Goal: Task Accomplishment & Management: Complete application form

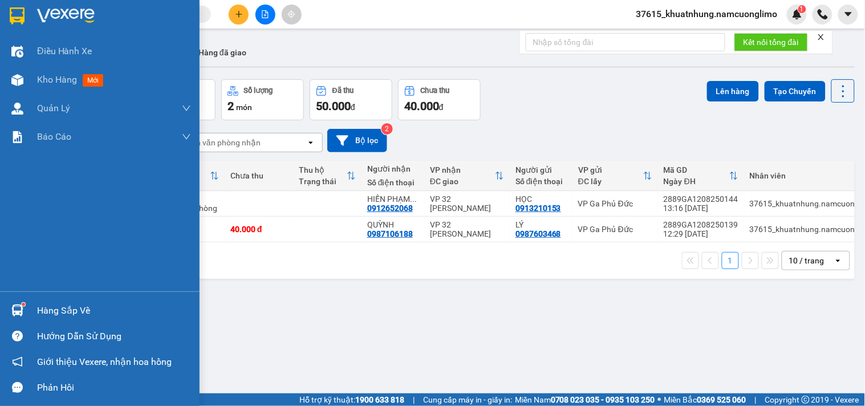
drag, startPoint x: 19, startPoint y: 18, endPoint x: 209, endPoint y: 20, distance: 189.8
click at [19, 18] on img at bounding box center [17, 15] width 15 height 17
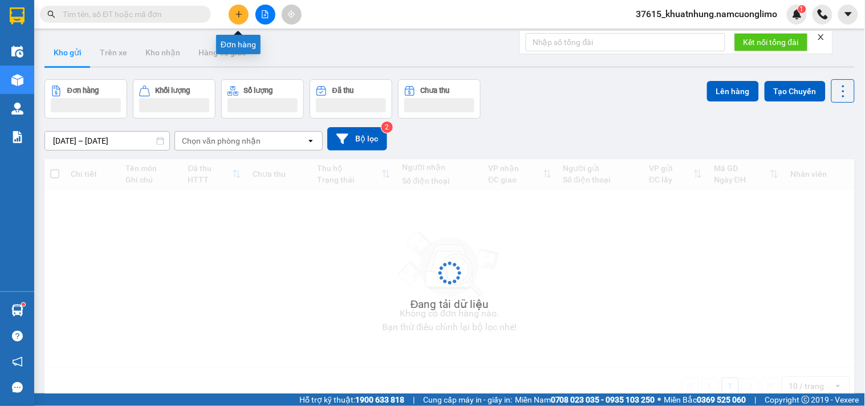
click at [235, 15] on icon "plus" at bounding box center [239, 14] width 8 height 8
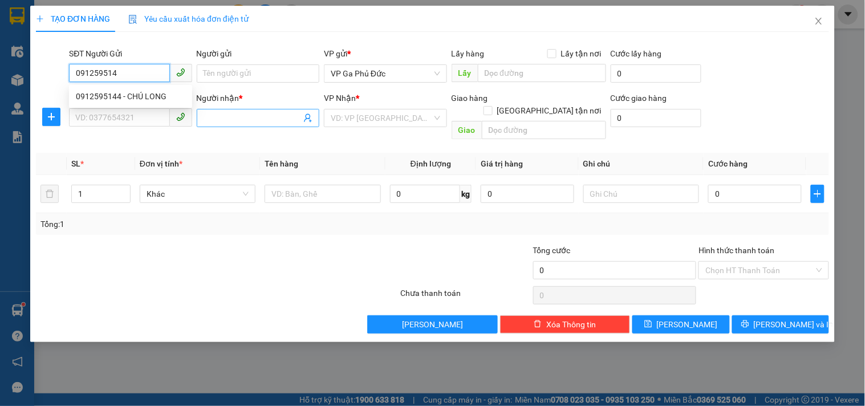
type input "0912595144"
click at [154, 93] on div "0912595144 - CHÚ LONG" at bounding box center [130, 96] width 109 height 13
type input "CHÚ LONG"
type input "0912595144"
click at [146, 115] on input "SĐT Người Nhận *" at bounding box center [119, 117] width 100 height 18
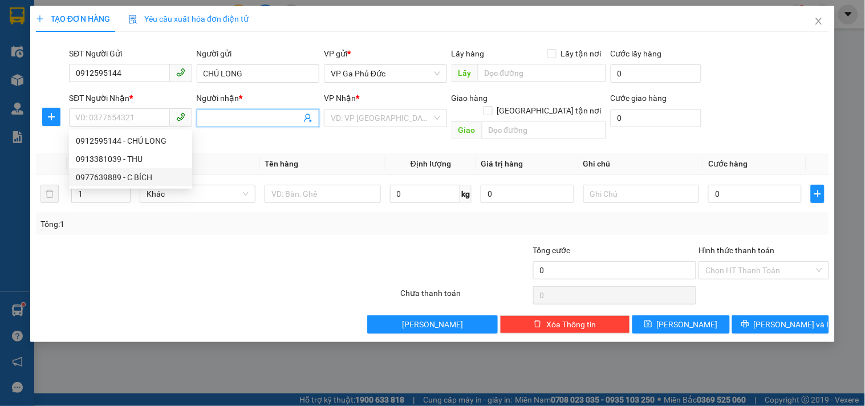
click at [203, 118] on span at bounding box center [258, 118] width 123 height 18
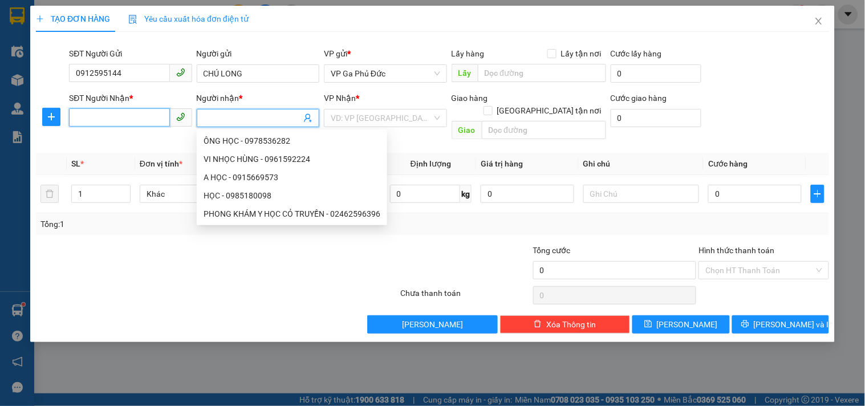
click at [117, 118] on input "SĐT Người Nhận *" at bounding box center [119, 117] width 100 height 18
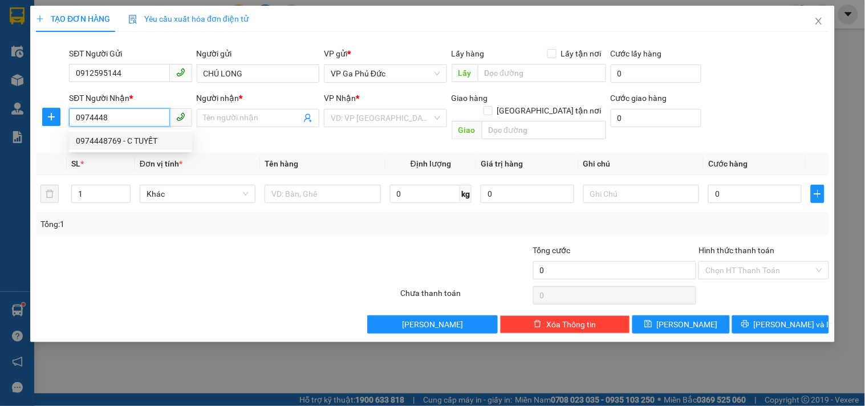
drag, startPoint x: 115, startPoint y: 133, endPoint x: 112, endPoint y: 143, distance: 10.1
click at [115, 136] on div "0974448769 - C TUYẾT" at bounding box center [130, 141] width 123 height 18
type input "0974448769"
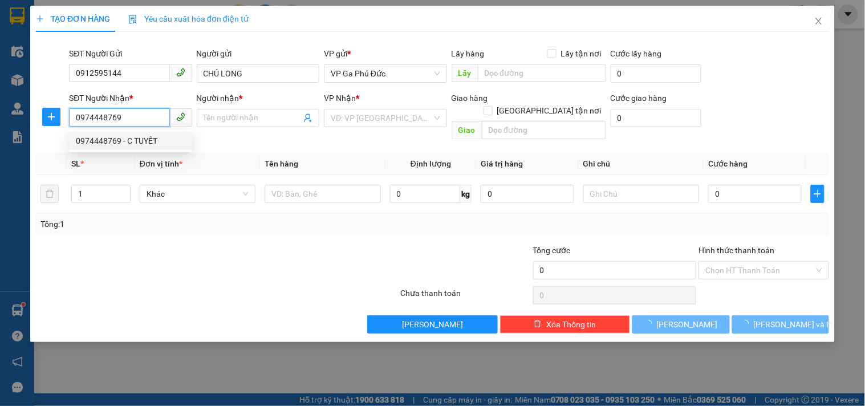
type input "C TUYẾT"
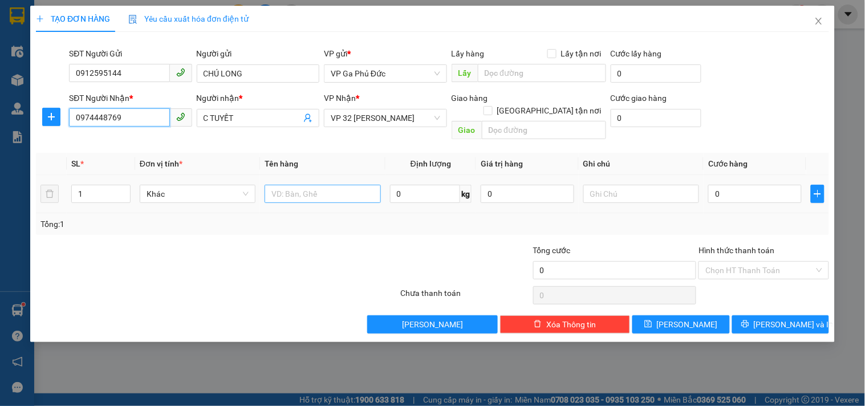
type input "0974448769"
click at [304, 185] on input "text" at bounding box center [322, 194] width 116 height 18
type input "HS"
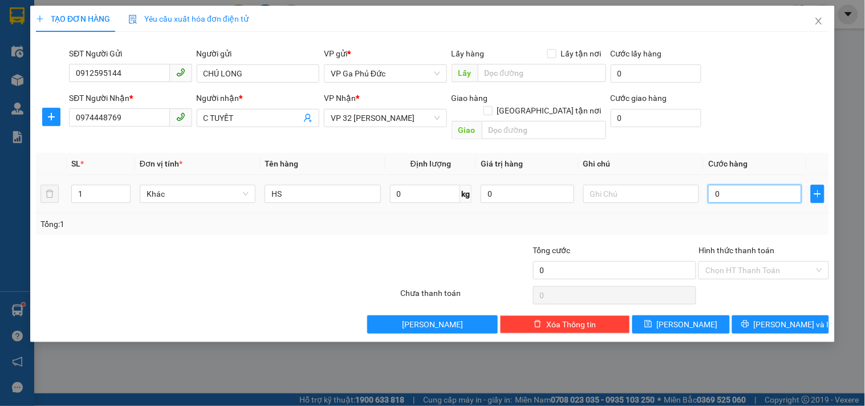
click at [742, 185] on input "0" at bounding box center [754, 194] width 93 height 18
type input "3"
type input "30"
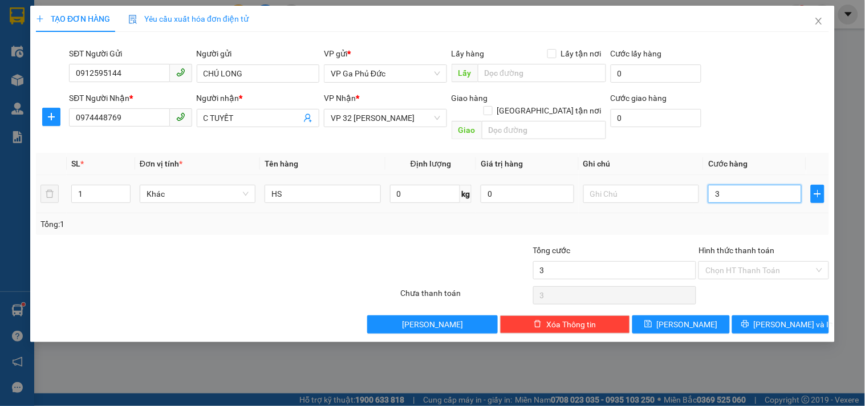
type input "30"
type input "30.000"
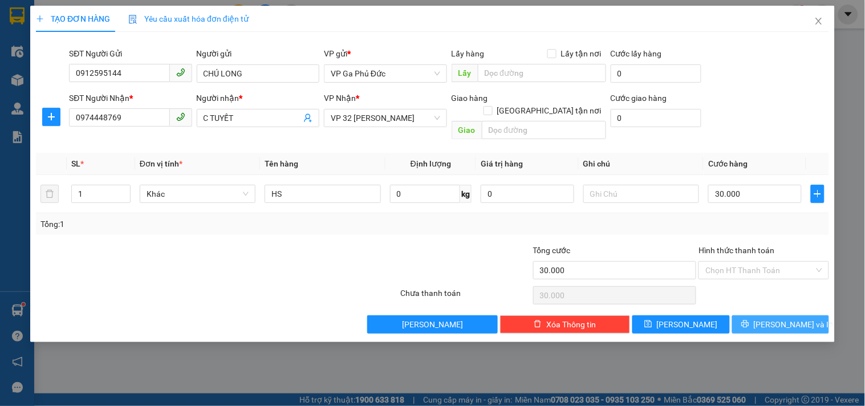
click at [781, 318] on span "[PERSON_NAME] và In" at bounding box center [794, 324] width 80 height 13
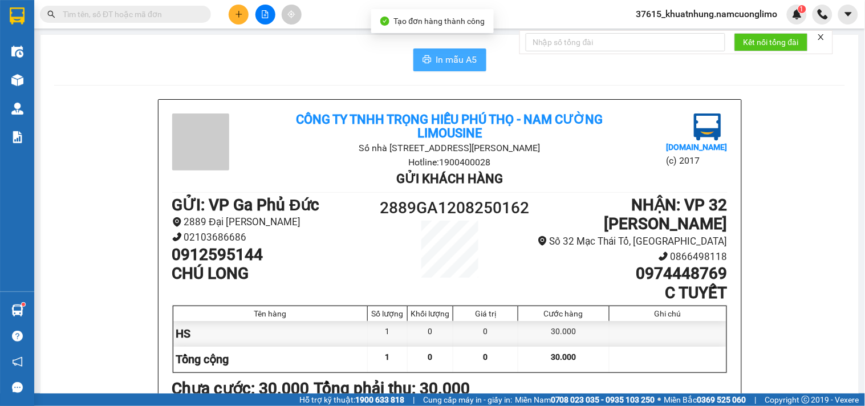
click at [454, 67] on button "In mẫu A5" at bounding box center [449, 59] width 73 height 23
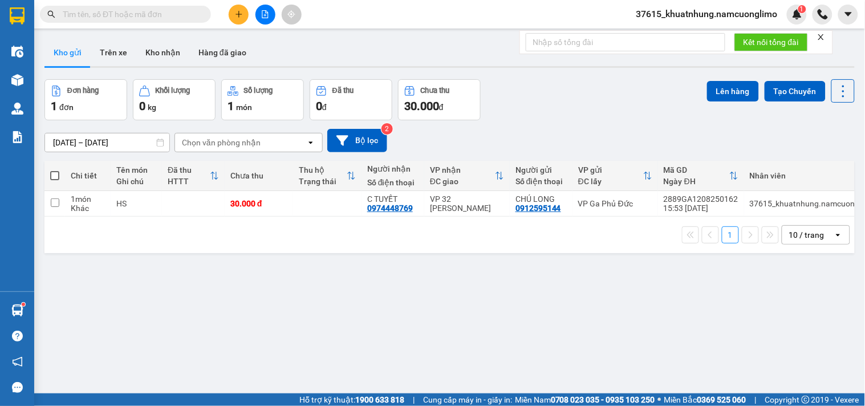
click at [240, 17] on icon "plus" at bounding box center [239, 14] width 8 height 8
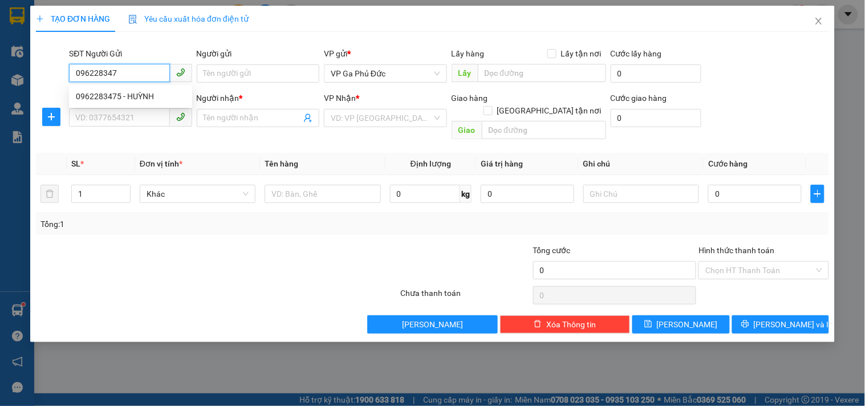
type input "0962283475"
click at [144, 93] on div "0962283475 - HUỲNH" at bounding box center [130, 96] width 109 height 13
type input "HUỲNH"
type input "0962283475"
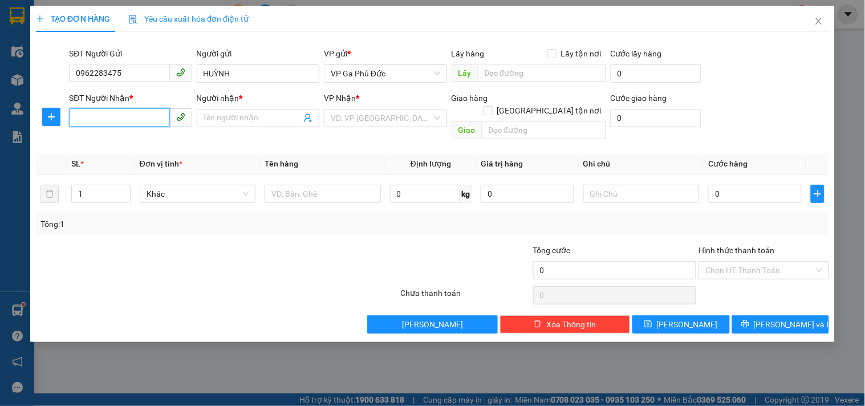
click at [143, 118] on input "SĐT Người Nhận *" at bounding box center [119, 117] width 100 height 18
drag, startPoint x: 139, startPoint y: 158, endPoint x: 157, endPoint y: 146, distance: 21.0
click at [139, 157] on div "0363928117 - DIỆU" at bounding box center [130, 159] width 109 height 13
type input "0363928117"
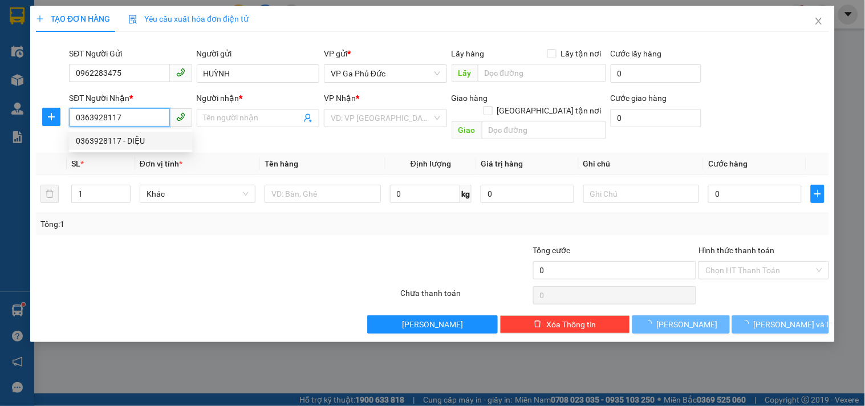
type input "DIỆU"
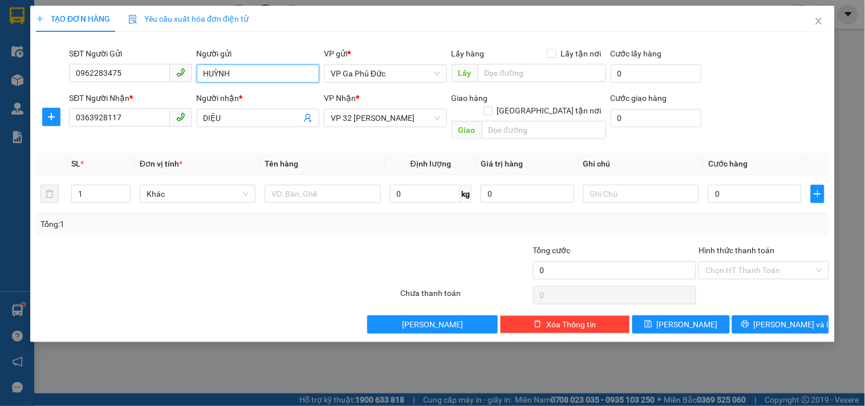
click at [241, 73] on input "HUỲNH" at bounding box center [258, 73] width 123 height 18
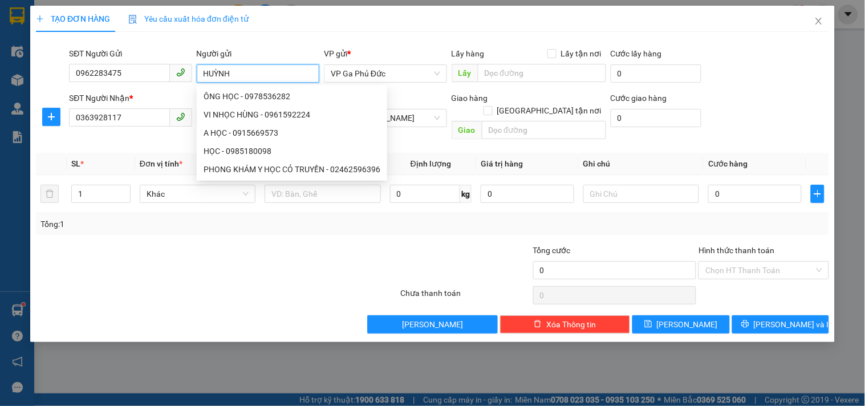
click at [241, 73] on input "HUỲNH" at bounding box center [258, 73] width 123 height 18
click at [154, 74] on input "0962283475" at bounding box center [119, 73] width 100 height 18
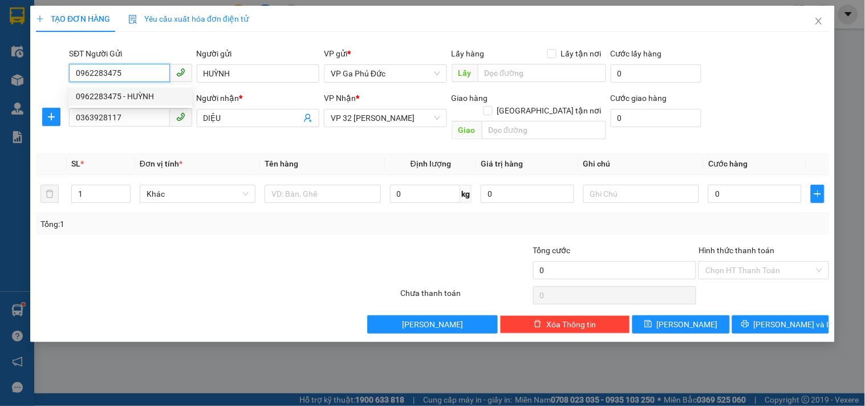
click at [139, 73] on input "0962283475" at bounding box center [119, 73] width 100 height 18
type input "0376646986"
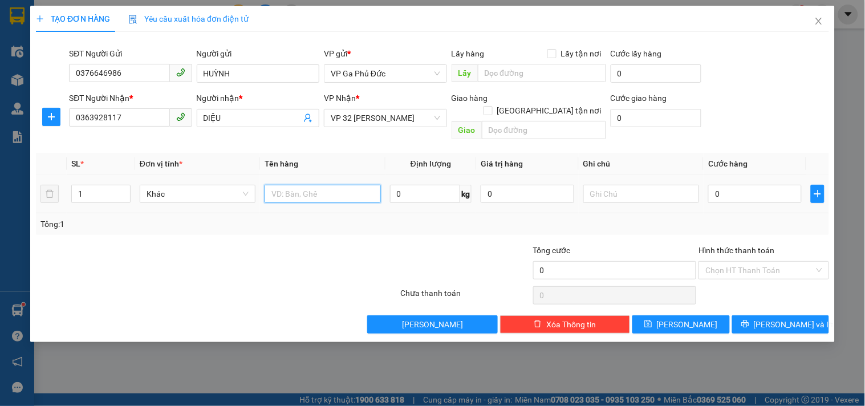
click at [334, 185] on input "text" at bounding box center [322, 194] width 116 height 18
type input "D"
type input "ĐẤT"
click at [755, 185] on input "0" at bounding box center [754, 194] width 93 height 18
type input "3"
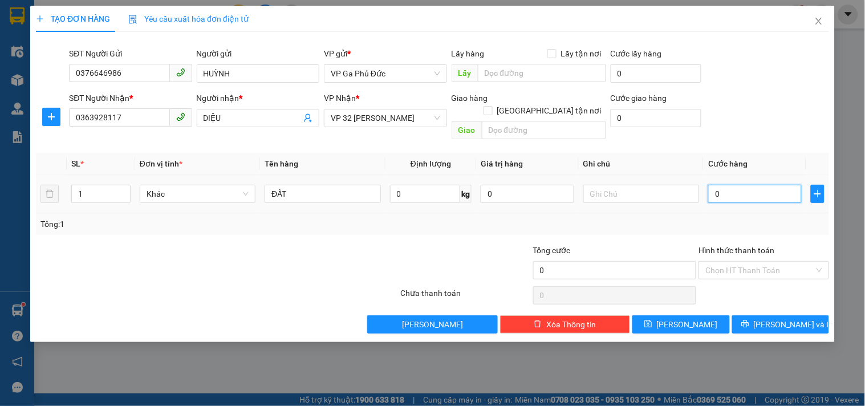
type input "3"
type input "30"
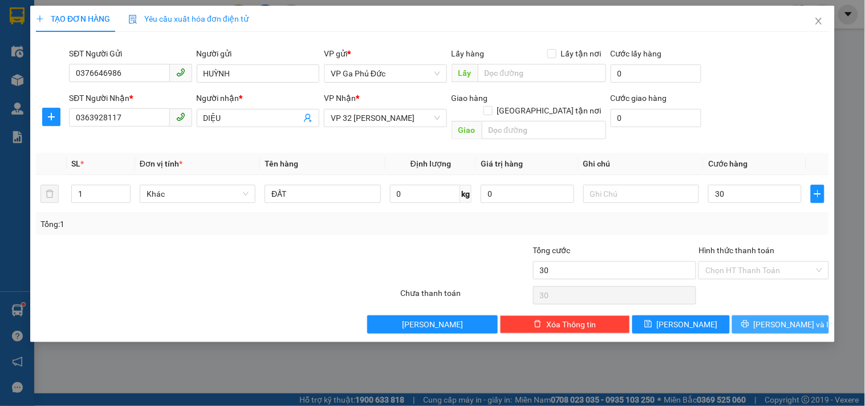
type input "30.000"
click at [767, 315] on button "[PERSON_NAME] và In" at bounding box center [780, 324] width 97 height 18
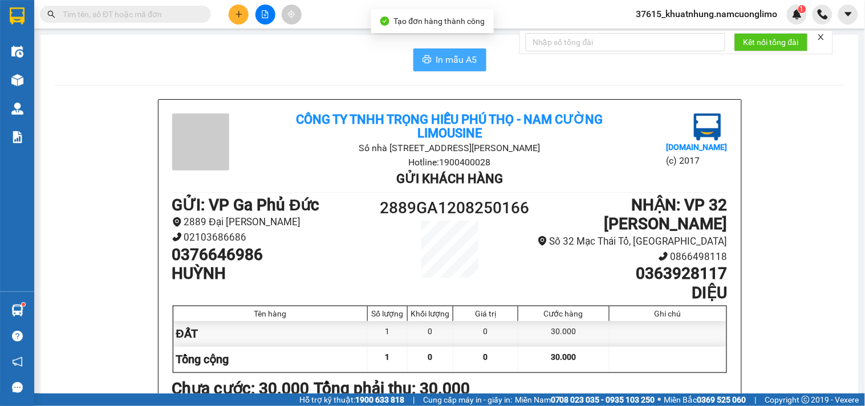
click at [469, 65] on span "In mẫu A5" at bounding box center [456, 59] width 41 height 14
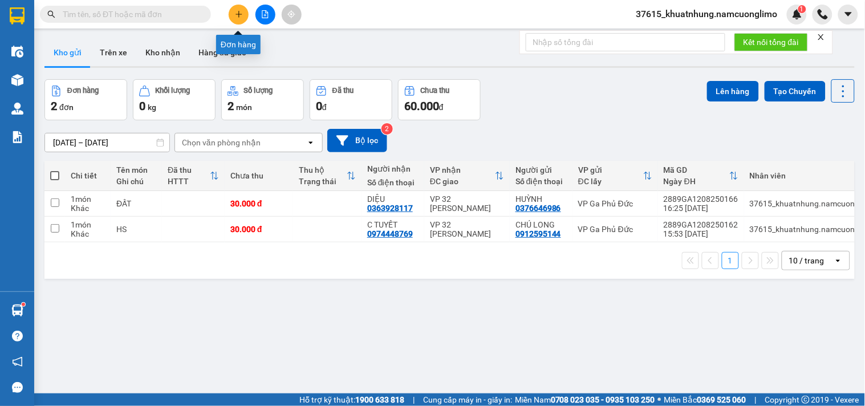
click at [239, 8] on button at bounding box center [239, 15] width 20 height 20
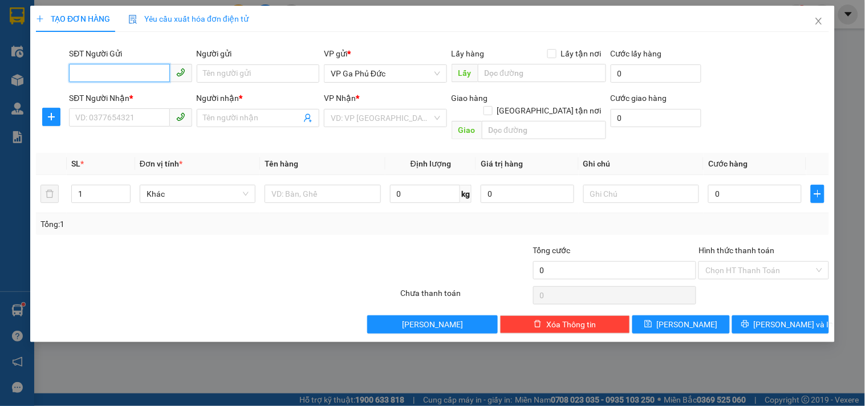
click at [111, 72] on input "SĐT Người Gửi" at bounding box center [119, 73] width 100 height 18
click at [213, 68] on input "Người gửi" at bounding box center [258, 73] width 123 height 18
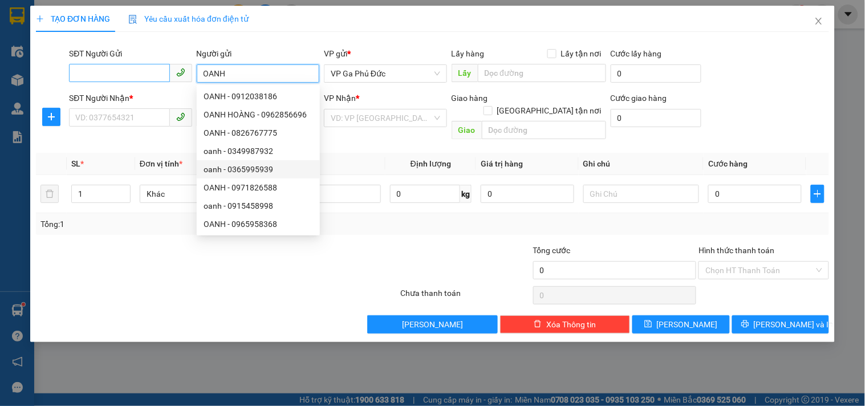
type input "OANH"
click at [129, 69] on input "SĐT Người Gửi" at bounding box center [119, 73] width 100 height 18
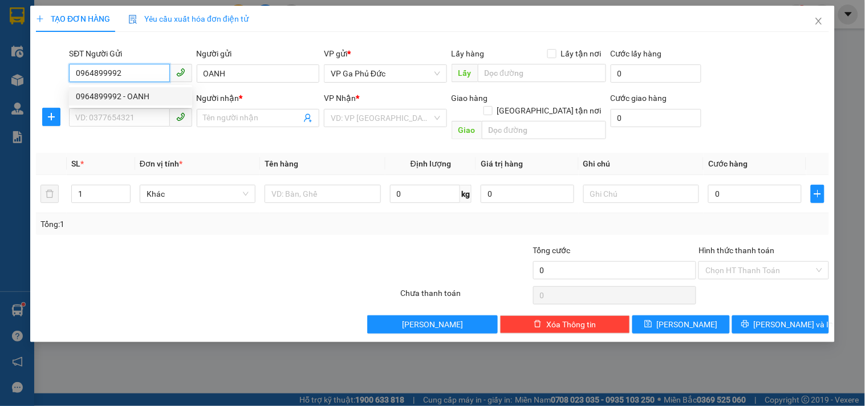
click at [148, 95] on div "0964899992 - OANH" at bounding box center [130, 96] width 109 height 13
type input "0964899992"
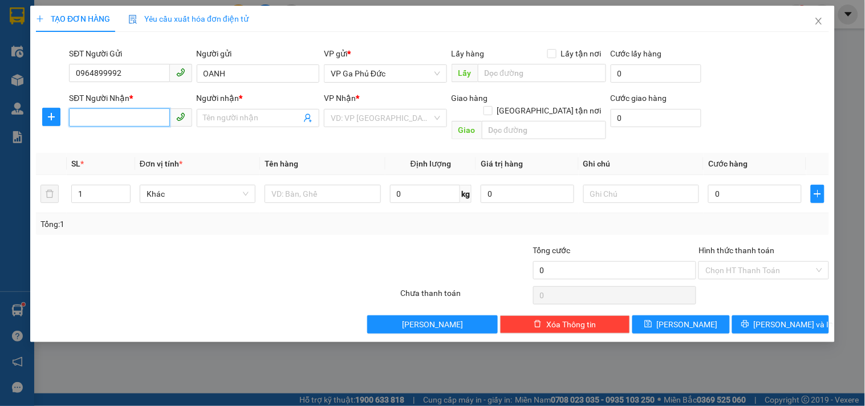
click at [149, 121] on input "SĐT Người Nhận *" at bounding box center [119, 117] width 100 height 18
click at [150, 139] on div "0904905089 - QUYỀN" at bounding box center [130, 141] width 109 height 13
type input "0904905089"
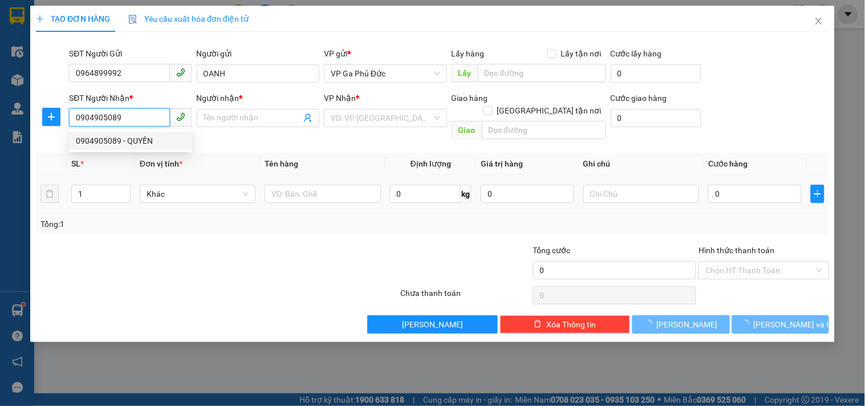
type input "QUYỀN"
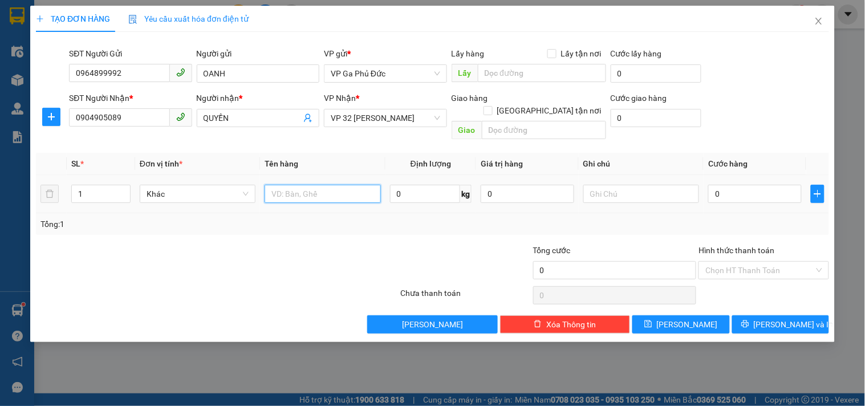
click at [317, 185] on input "text" at bounding box center [322, 194] width 116 height 18
type input "MẪU BÔNG"
drag, startPoint x: 751, startPoint y: 185, endPoint x: 671, endPoint y: 205, distance: 81.8
click at [749, 185] on input "0" at bounding box center [754, 194] width 93 height 18
type input "5"
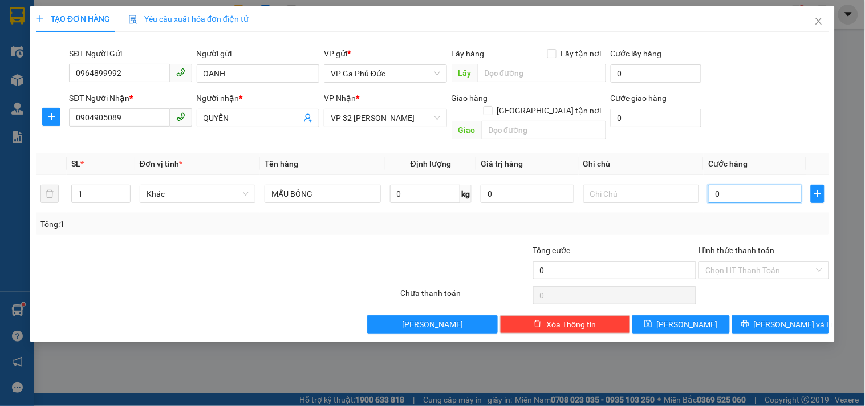
type input "5"
type input "50"
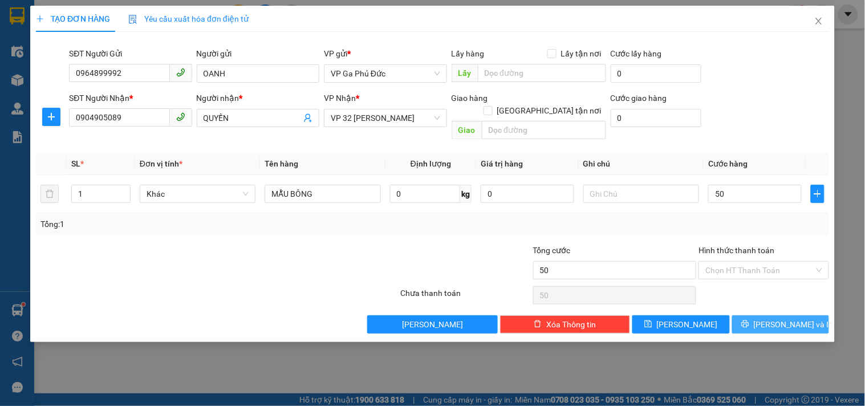
type input "50.000"
click at [795, 318] on span "[PERSON_NAME] và In" at bounding box center [794, 324] width 80 height 13
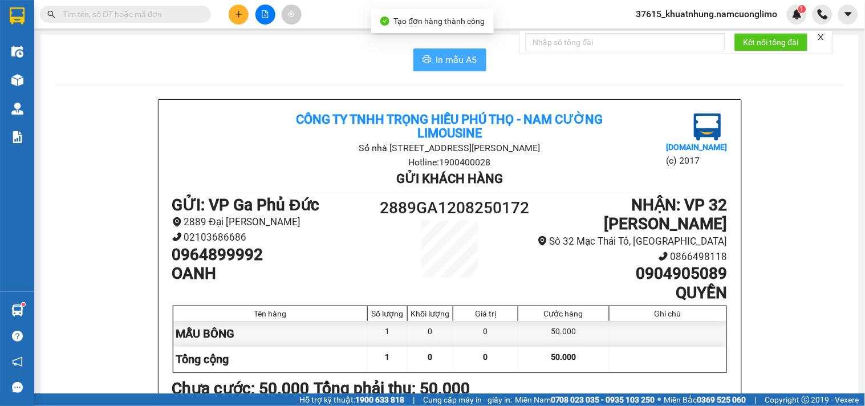
drag, startPoint x: 440, startPoint y: 67, endPoint x: 425, endPoint y: 116, distance: 51.2
click at [441, 66] on button "In mẫu A5" at bounding box center [449, 59] width 73 height 23
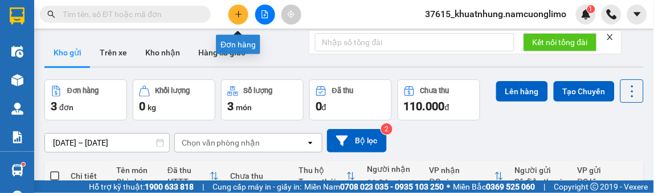
click at [234, 15] on button at bounding box center [239, 15] width 20 height 20
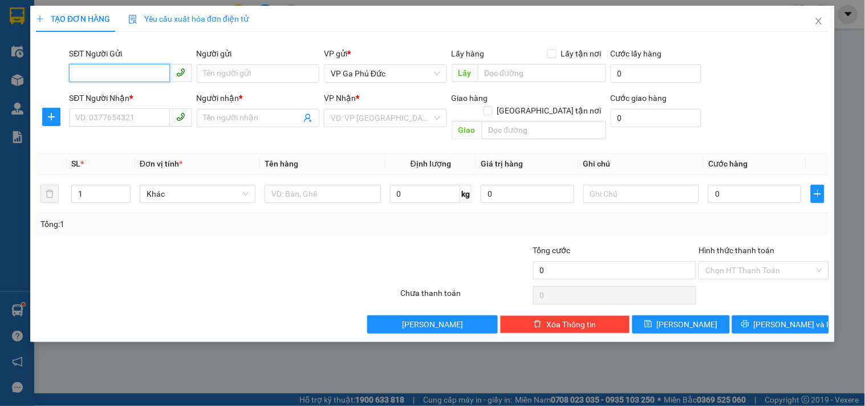
click at [135, 70] on input "SĐT Người Gửi" at bounding box center [119, 73] width 100 height 18
type input "0904827027"
click at [158, 92] on div "0904827027 - CHỊ HIỀN" at bounding box center [130, 96] width 109 height 13
type input "CHỊ HIỀN"
type input "0904827027"
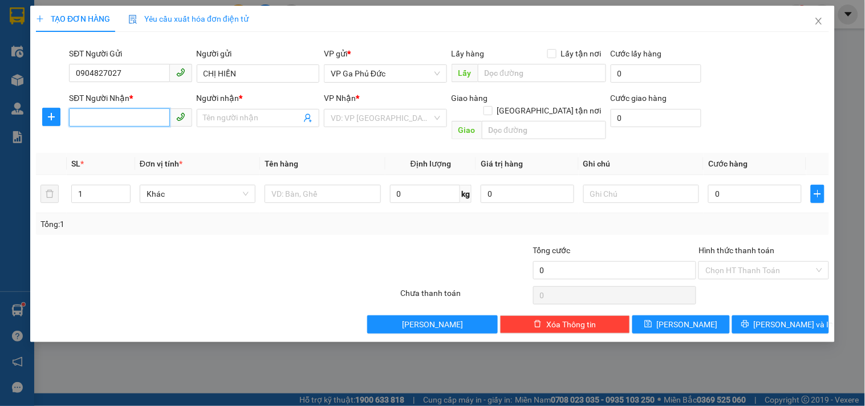
click at [156, 116] on input "SĐT Người Nhận *" at bounding box center [119, 117] width 100 height 18
click at [130, 154] on div "0962222699 - A LƯỢNG" at bounding box center [130, 159] width 109 height 13
type input "0962222699"
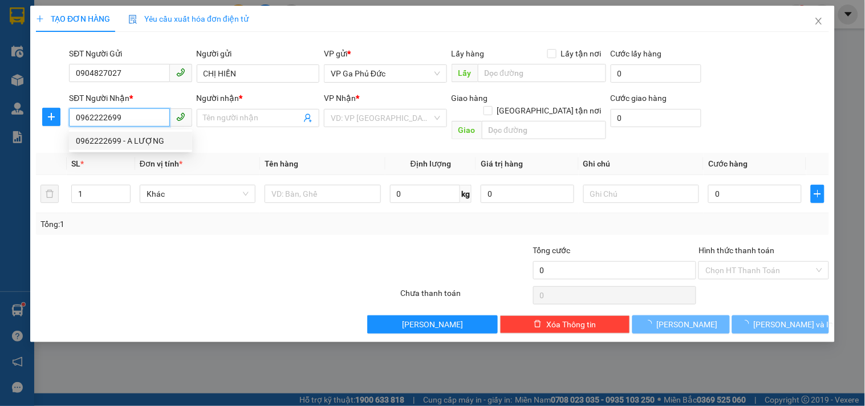
type input "A LƯỢNG"
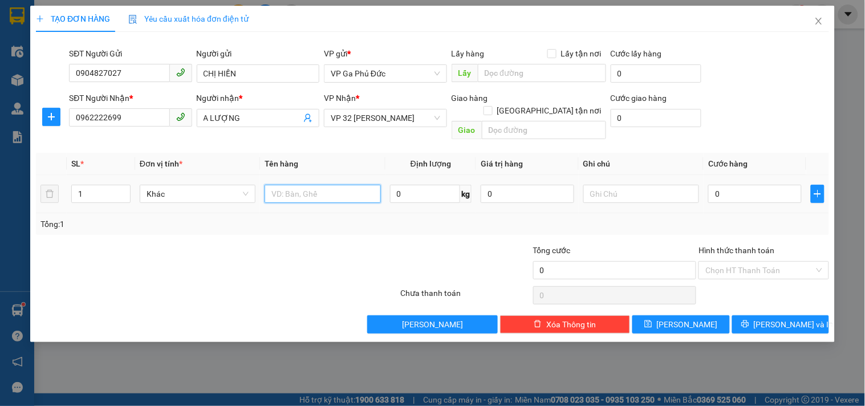
click at [288, 185] on input "text" at bounding box center [322, 194] width 116 height 18
type input "HỒ SƠ"
type input "3"
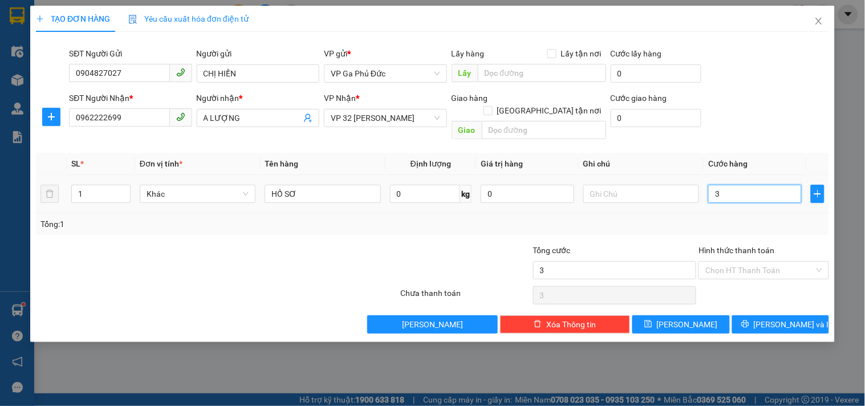
type input "30"
type input "300"
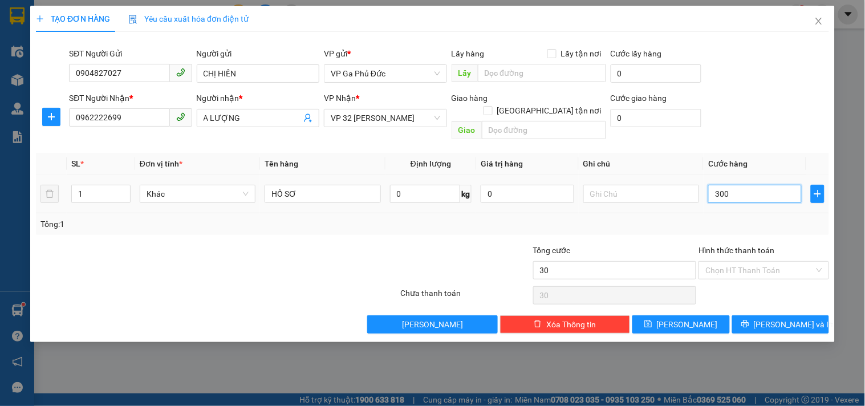
type input "300"
type input "3.000"
type input "30.000"
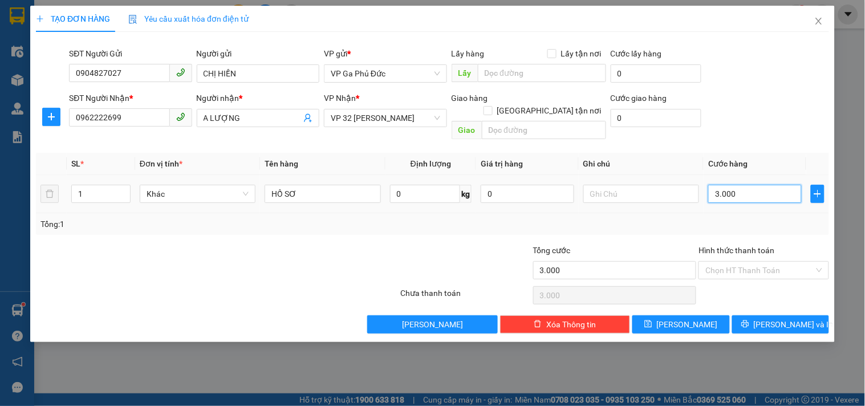
type input "30.000"
click at [730, 262] on input "Hình thức thanh toán" at bounding box center [759, 270] width 108 height 17
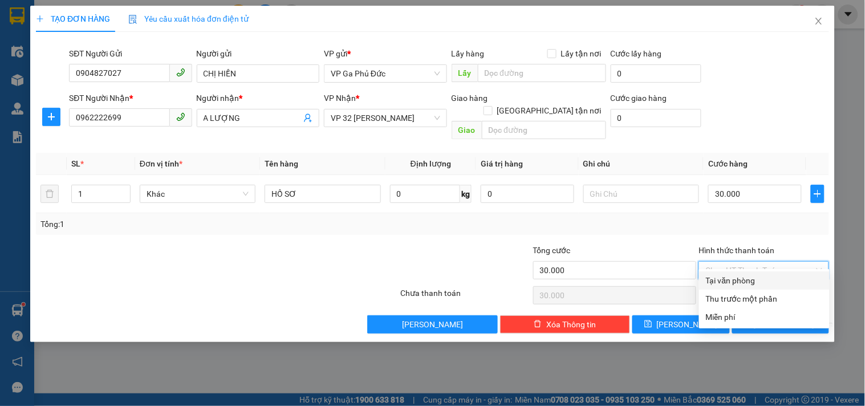
click at [722, 275] on div "Tại văn phòng" at bounding box center [764, 280] width 117 height 13
type input "0"
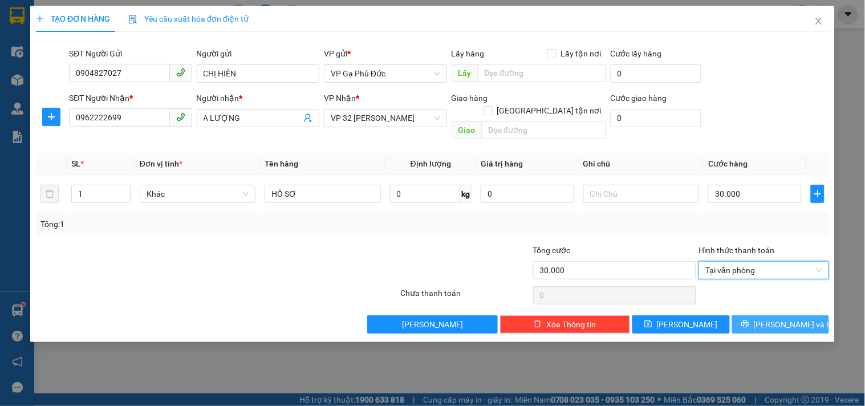
click at [780, 318] on span "[PERSON_NAME] và In" at bounding box center [794, 324] width 80 height 13
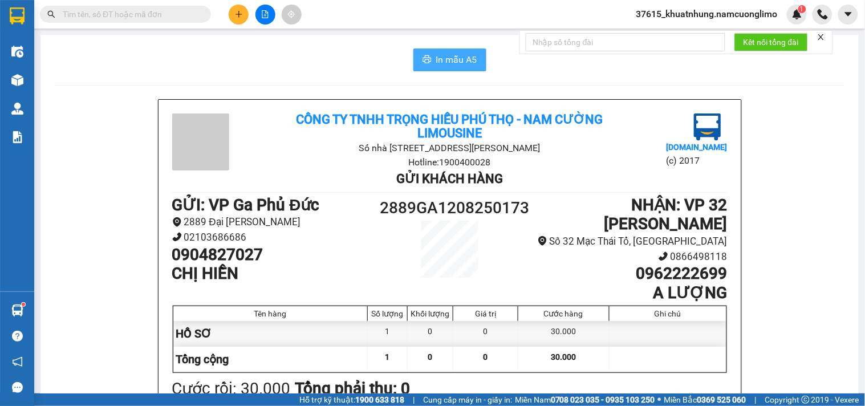
click at [422, 56] on icon "printer" at bounding box center [426, 59] width 9 height 9
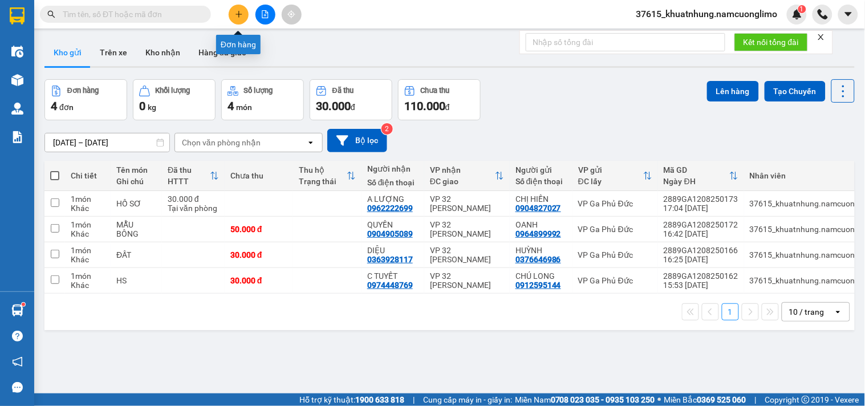
click at [235, 17] on icon "plus" at bounding box center [239, 14] width 8 height 8
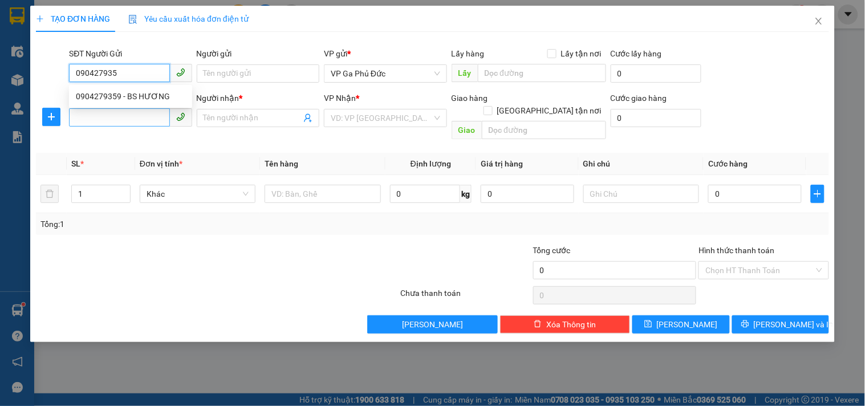
type input "0904279359"
click at [169, 95] on div "0904279359 - BS HƯƠNG" at bounding box center [130, 96] width 109 height 13
type input "BS HƯƠNG"
type input "0904279359"
click at [146, 122] on input "SĐT Người Nhận *" at bounding box center [119, 117] width 100 height 18
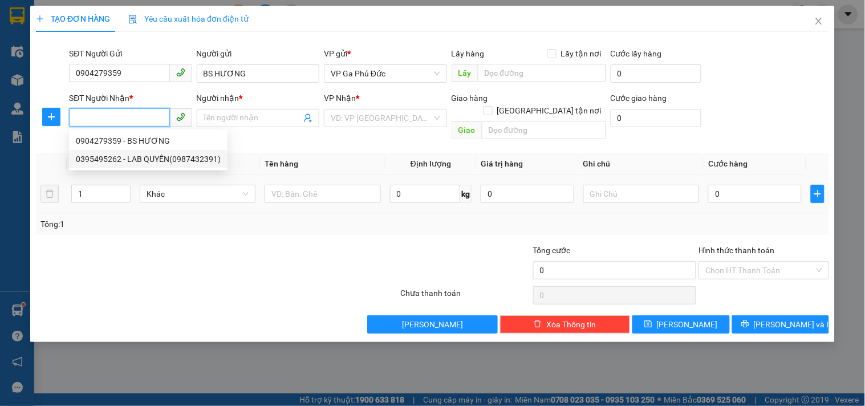
click at [144, 160] on div "0395495262 - LAB QUYỀN(0987432391)" at bounding box center [148, 159] width 145 height 13
type input "0395495262"
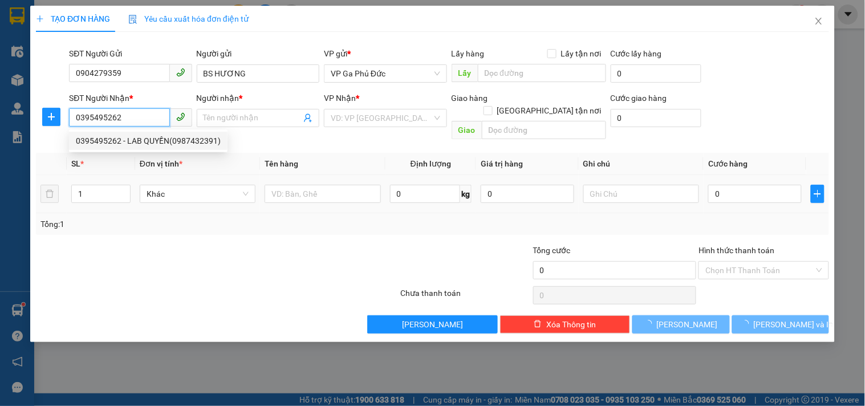
type input "LAB QUYỀN(0987432391)"
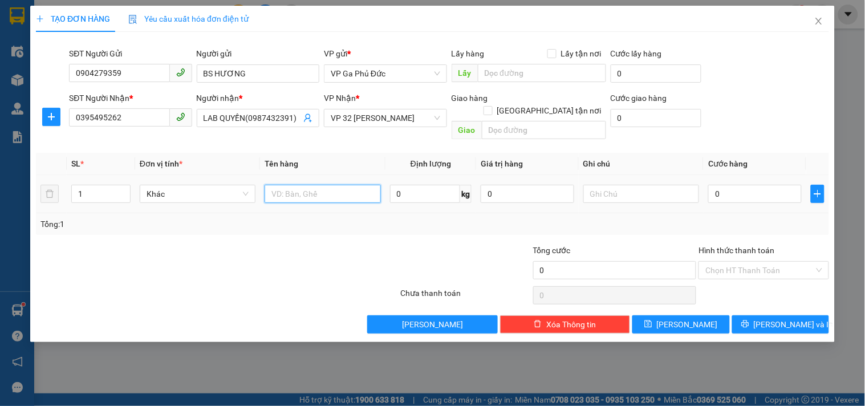
click at [296, 185] on input "text" at bounding box center [322, 194] width 116 height 18
type input "MR"
type input "3"
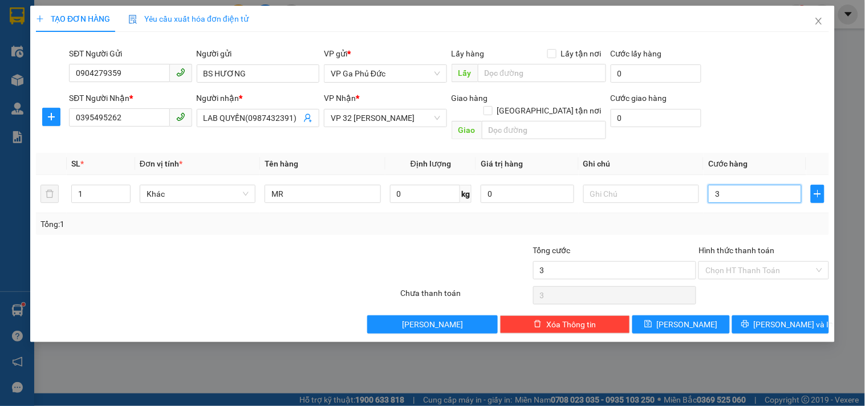
type input "35"
type input "35.000"
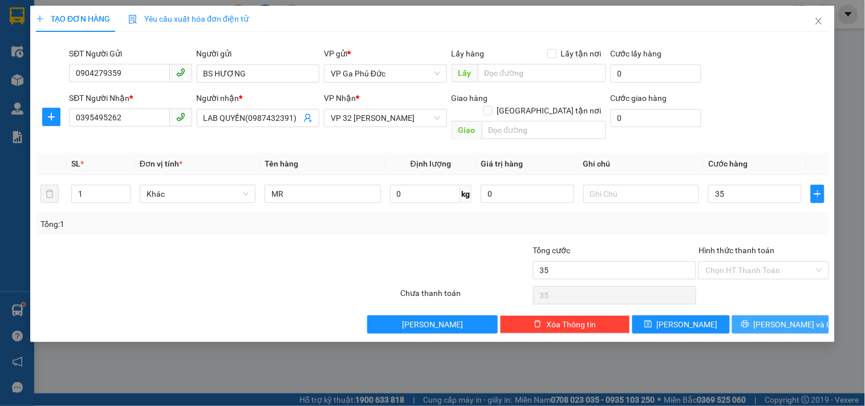
type input "35.000"
click at [748, 320] on icon "printer" at bounding box center [744, 323] width 7 height 7
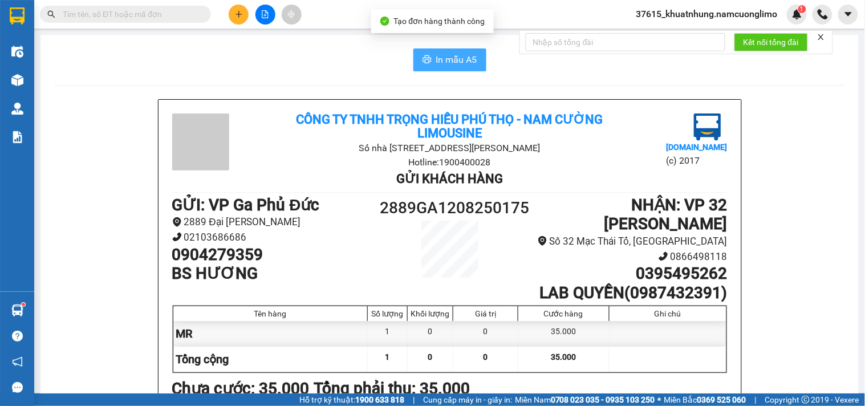
click at [459, 61] on span "In mẫu A5" at bounding box center [456, 59] width 41 height 14
